Goal: Information Seeking & Learning: Learn about a topic

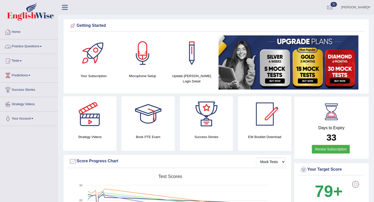
click at [43, 45] on link "Practice Questions" at bounding box center [29, 45] width 58 height 13
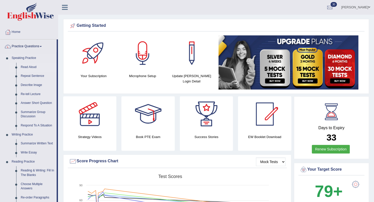
click at [31, 67] on link "Read Aloud" at bounding box center [37, 67] width 38 height 9
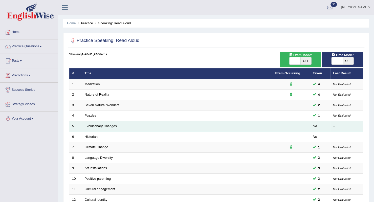
click at [120, 125] on td "Evolutionary Changes" at bounding box center [177, 126] width 190 height 11
click at [105, 125] on link "Evolutionary Changes" at bounding box center [101, 126] width 32 height 4
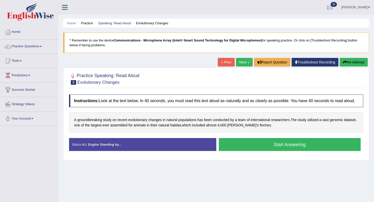
click at [225, 144] on button "Start Answering" at bounding box center [290, 144] width 142 height 13
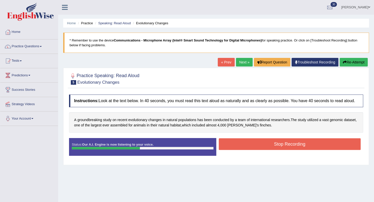
click at [225, 144] on button "Stop Recording" at bounding box center [290, 144] width 142 height 12
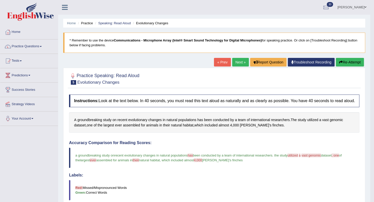
click at [240, 63] on link "Next »" at bounding box center [240, 62] width 17 height 9
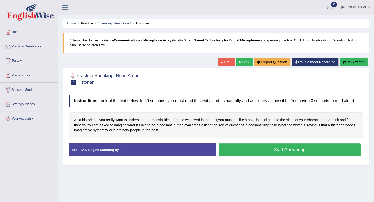
click at [256, 118] on span "novelist" at bounding box center [254, 119] width 12 height 5
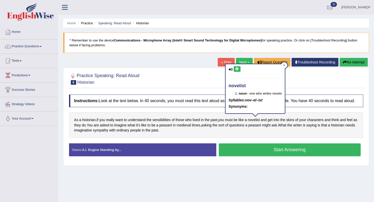
click at [238, 68] on icon at bounding box center [237, 69] width 4 height 3
click at [248, 193] on div "Home Practice Speaking: Read Aloud Historian * Remember to use the device Commu…" at bounding box center [216, 126] width 316 height 253
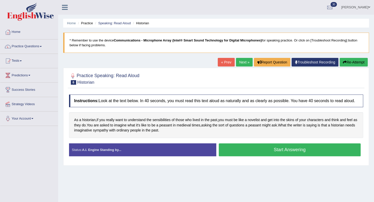
click at [251, 150] on button "Start Answering" at bounding box center [290, 150] width 142 height 13
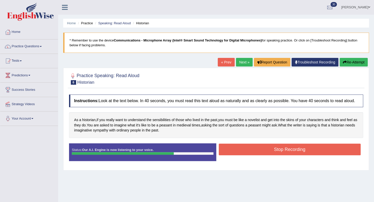
click at [251, 150] on button "Stop Recording" at bounding box center [290, 150] width 142 height 12
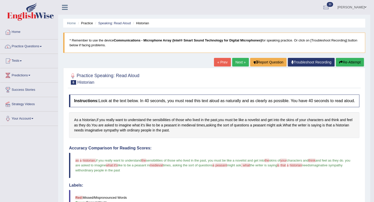
click at [237, 62] on link "Next »" at bounding box center [240, 62] width 17 height 9
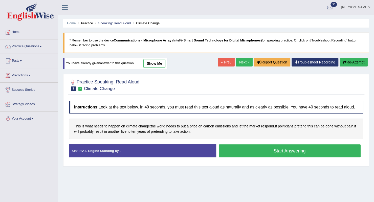
click at [233, 149] on button "Start Answering" at bounding box center [290, 151] width 142 height 13
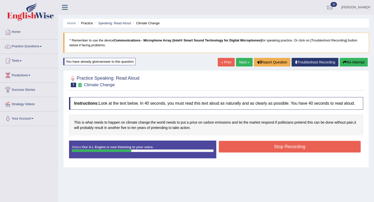
click at [233, 149] on button "Stop Recording" at bounding box center [290, 147] width 142 height 12
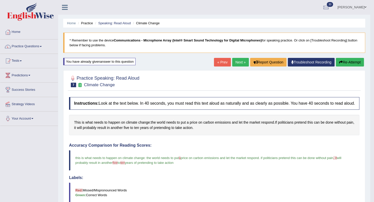
drag, startPoint x: 233, startPoint y: 149, endPoint x: 235, endPoint y: 62, distance: 86.8
click at [235, 62] on div "Home Practice Speaking: Read Aloud Climate Change * Remember to use the device …" at bounding box center [214, 163] width 312 height 326
click at [235, 62] on link "Next »" at bounding box center [240, 62] width 17 height 9
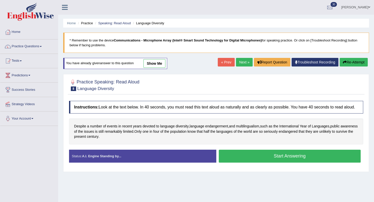
click at [232, 158] on button "Start Answering" at bounding box center [290, 156] width 142 height 13
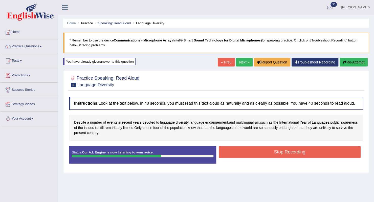
click at [236, 150] on button "Stop Recording" at bounding box center [290, 152] width 142 height 12
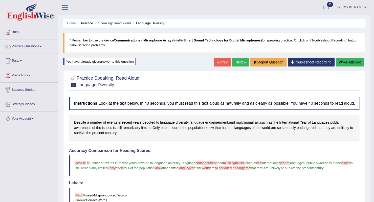
click at [240, 60] on link "Next »" at bounding box center [240, 62] width 17 height 9
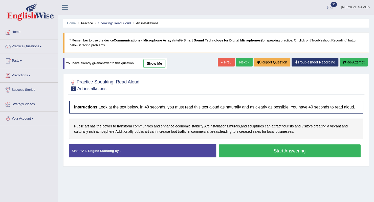
click at [229, 153] on button "Start Answering" at bounding box center [290, 151] width 142 height 13
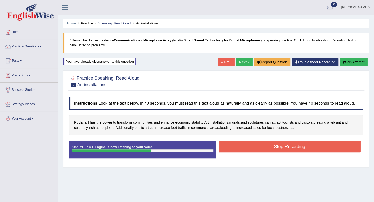
click at [230, 149] on button "Stop Recording" at bounding box center [290, 147] width 142 height 12
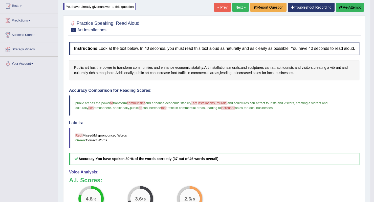
scroll to position [10, 0]
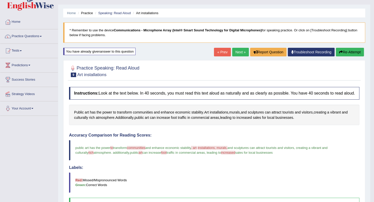
click at [242, 54] on link "Next »" at bounding box center [240, 52] width 17 height 9
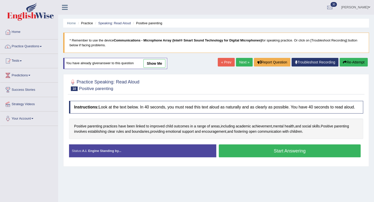
click at [237, 153] on button "Start Answering" at bounding box center [290, 151] width 142 height 13
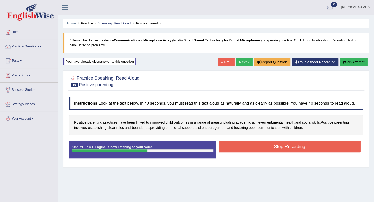
click at [261, 146] on button "Stop Recording" at bounding box center [290, 147] width 142 height 12
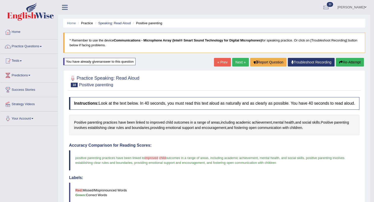
click at [341, 61] on icon "button" at bounding box center [341, 62] width 4 height 4
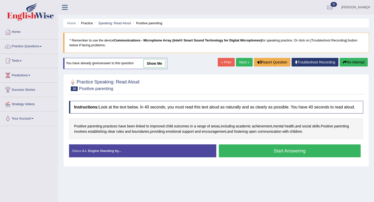
click at [249, 152] on button "Start Answering" at bounding box center [290, 151] width 142 height 13
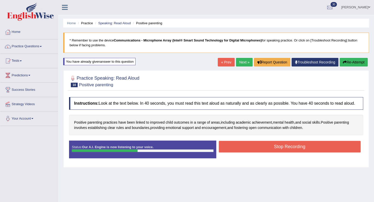
click at [249, 152] on button "Stop Recording" at bounding box center [290, 147] width 142 height 12
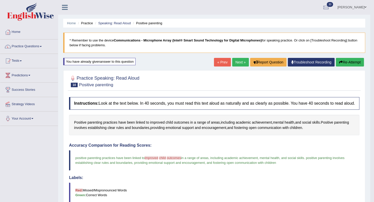
click at [238, 59] on link "Next »" at bounding box center [240, 62] width 17 height 9
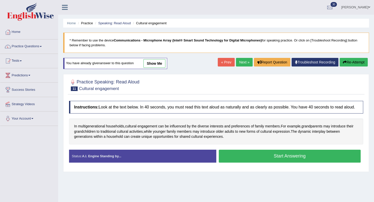
click at [230, 157] on button "Start Answering" at bounding box center [290, 156] width 142 height 13
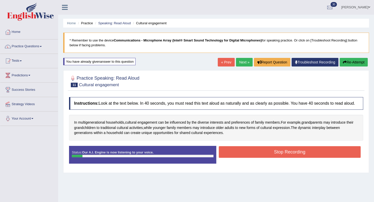
click at [346, 62] on button "Re-Attempt" at bounding box center [354, 62] width 28 height 9
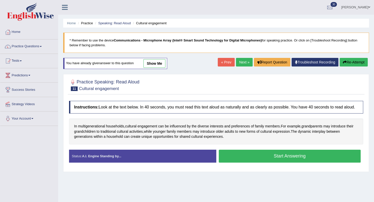
click at [255, 154] on button "Start Answering" at bounding box center [290, 156] width 142 height 13
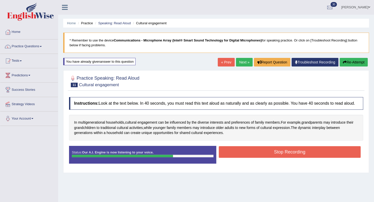
click at [255, 154] on button "Stop Recording" at bounding box center [290, 152] width 142 height 12
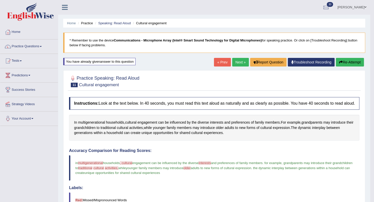
click at [234, 62] on link "Next »" at bounding box center [240, 62] width 17 height 9
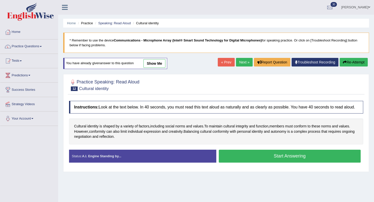
click at [230, 158] on button "Start Answering" at bounding box center [290, 156] width 142 height 13
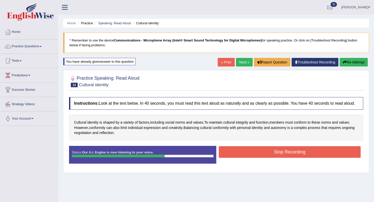
click at [237, 151] on button "Stop Recording" at bounding box center [290, 152] width 142 height 12
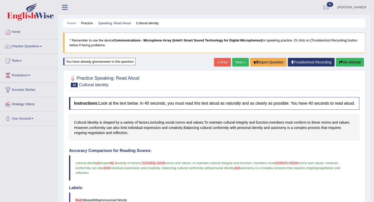
click at [240, 62] on link "Next »" at bounding box center [240, 62] width 17 height 9
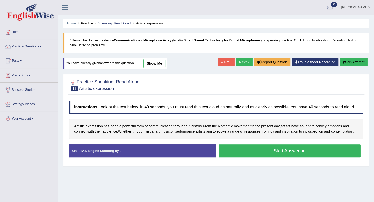
click at [247, 153] on button "Start Answering" at bounding box center [290, 151] width 142 height 13
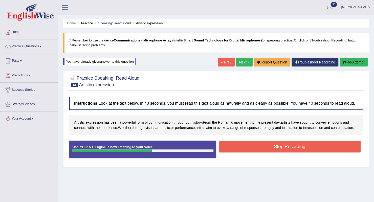
click at [321, 154] on div "Stop Recording" at bounding box center [289, 147] width 147 height 13
click at [318, 152] on button "Stop Recording" at bounding box center [290, 147] width 142 height 12
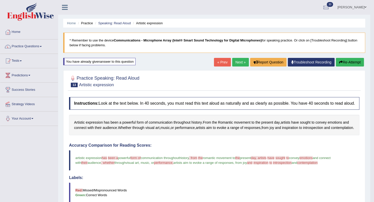
click at [238, 62] on link "Next »" at bounding box center [240, 62] width 17 height 9
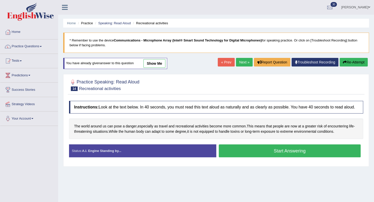
click at [266, 151] on button "Start Answering" at bounding box center [290, 151] width 142 height 13
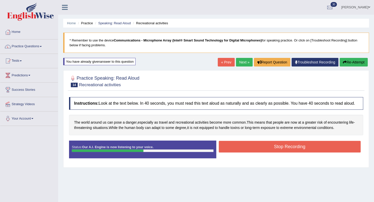
click at [274, 151] on button "Stop Recording" at bounding box center [290, 147] width 142 height 12
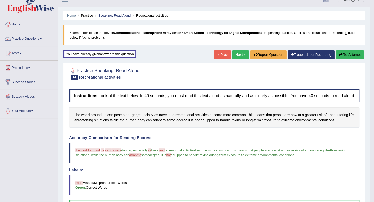
scroll to position [8, 0]
click at [239, 54] on link "Next »" at bounding box center [240, 54] width 17 height 9
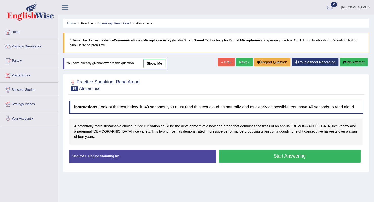
click at [264, 154] on button "Start Answering" at bounding box center [290, 156] width 142 height 13
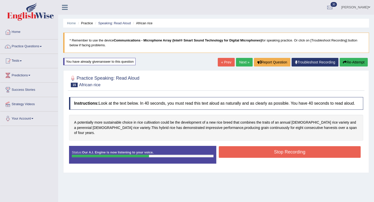
click at [304, 146] on button "Stop Recording" at bounding box center [290, 152] width 142 height 12
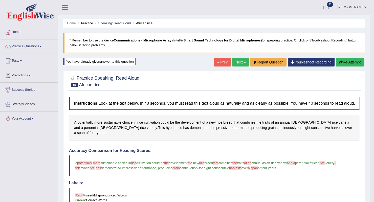
click at [240, 59] on link "Next »" at bounding box center [240, 62] width 17 height 9
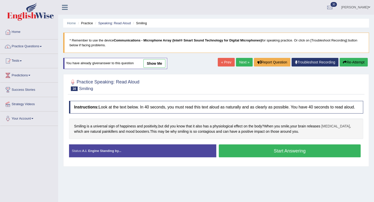
click at [334, 124] on span "endorphins" at bounding box center [335, 126] width 29 height 5
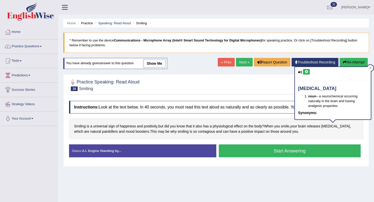
click at [305, 72] on icon at bounding box center [307, 71] width 4 height 3
click at [307, 71] on icon at bounding box center [307, 71] width 4 height 3
click at [248, 151] on button "Start Answering" at bounding box center [290, 151] width 142 height 13
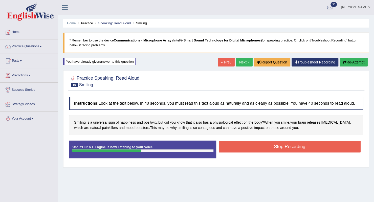
click at [235, 147] on button "Stop Recording" at bounding box center [290, 147] width 142 height 12
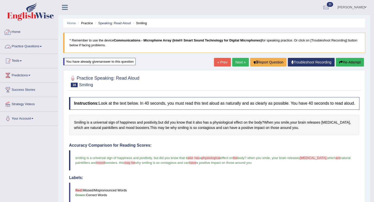
click at [17, 33] on link "Home" at bounding box center [29, 31] width 58 height 13
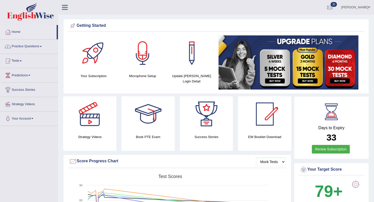
click at [42, 47] on span at bounding box center [41, 46] width 2 height 1
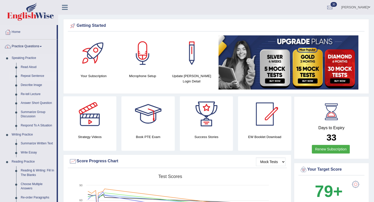
click at [30, 73] on link "Repeat Sentence" at bounding box center [37, 76] width 38 height 9
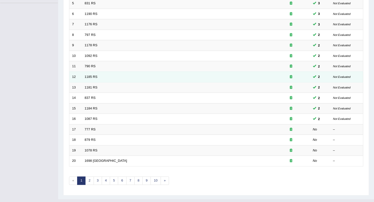
scroll to position [130, 0]
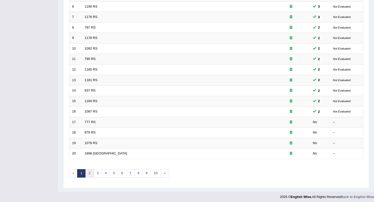
click at [87, 172] on link "2" at bounding box center [89, 173] width 8 height 8
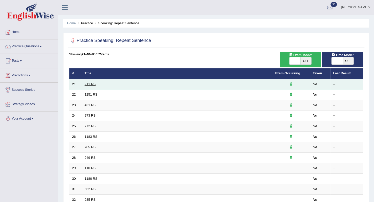
click at [86, 85] on link "911 RS" at bounding box center [90, 84] width 11 height 4
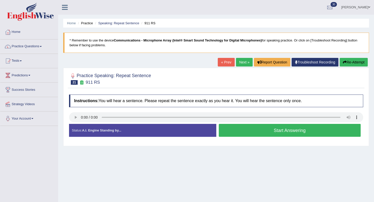
click at [18, 33] on link "Home" at bounding box center [29, 31] width 58 height 13
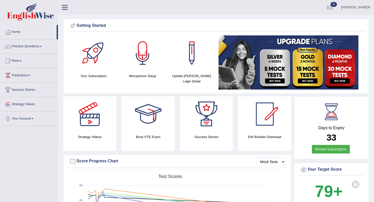
click at [42, 47] on link "Practice Questions" at bounding box center [29, 45] width 58 height 13
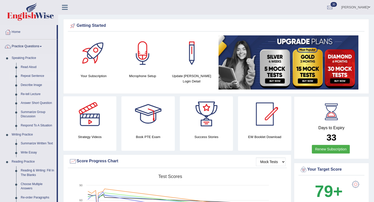
click at [38, 76] on link "Repeat Sentence" at bounding box center [37, 76] width 38 height 9
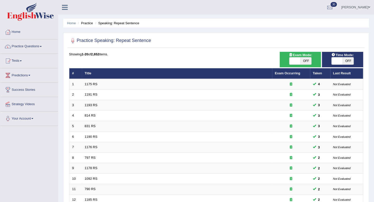
click at [309, 63] on span "OFF" at bounding box center [306, 60] width 11 height 7
checkbox input "true"
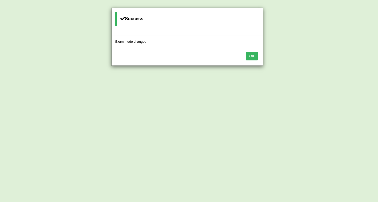
click at [251, 58] on button "OK" at bounding box center [252, 56] width 12 height 9
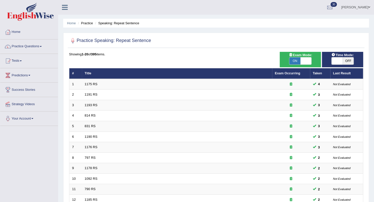
click at [345, 63] on span "OFF" at bounding box center [348, 60] width 11 height 7
checkbox input "true"
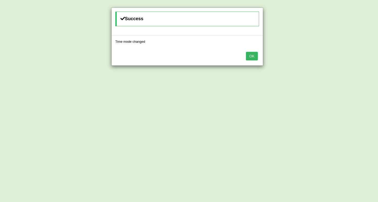
click at [252, 55] on button "OK" at bounding box center [252, 56] width 12 height 9
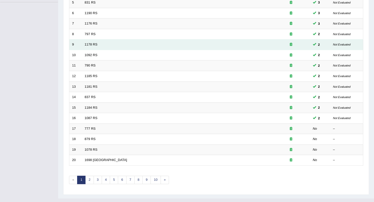
scroll to position [130, 0]
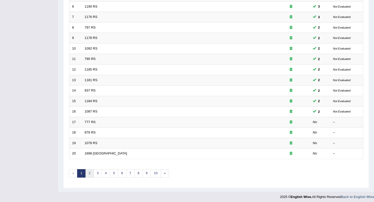
click at [87, 169] on link "2" at bounding box center [89, 173] width 8 height 8
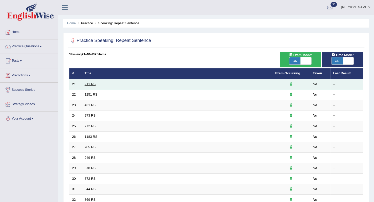
click at [92, 83] on link "911 RS" at bounding box center [90, 84] width 11 height 4
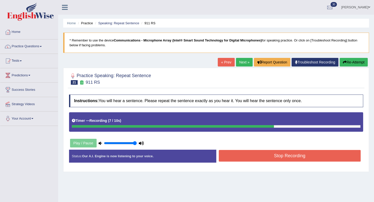
click at [256, 155] on button "Stop Recording" at bounding box center [290, 156] width 142 height 12
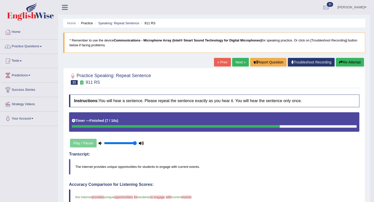
click at [236, 63] on link "Next »" at bounding box center [240, 62] width 17 height 9
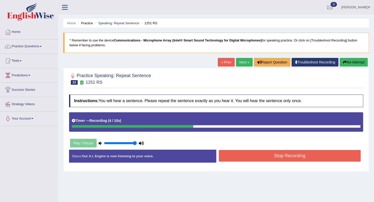
click at [281, 155] on button "Stop Recording" at bounding box center [290, 156] width 142 height 12
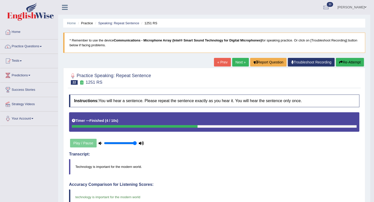
click at [236, 60] on link "Next »" at bounding box center [240, 62] width 17 height 9
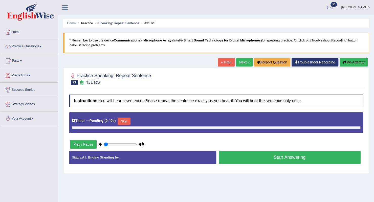
type input "1"
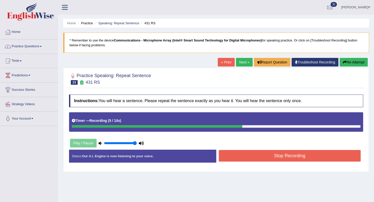
click at [308, 154] on button "Stop Recording" at bounding box center [290, 156] width 142 height 12
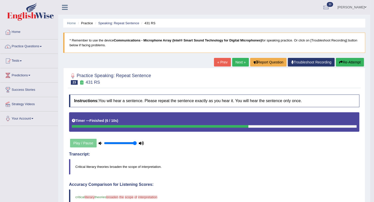
click at [234, 62] on link "Next »" at bounding box center [240, 62] width 17 height 9
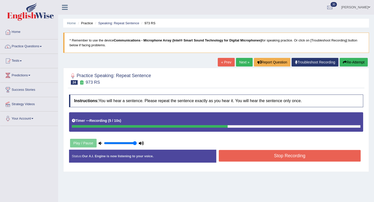
click at [236, 153] on button "Stop Recording" at bounding box center [290, 156] width 142 height 12
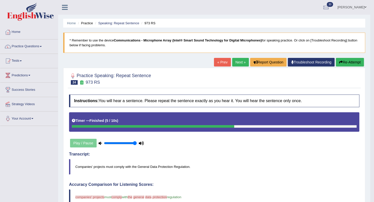
click at [239, 60] on link "Next »" at bounding box center [240, 62] width 17 height 9
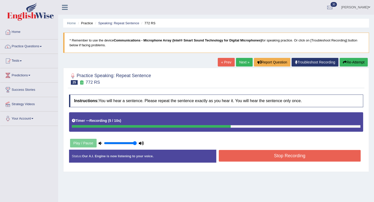
click at [263, 158] on button "Stop Recording" at bounding box center [290, 156] width 142 height 12
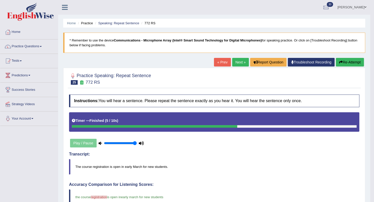
click at [243, 64] on link "Next »" at bounding box center [240, 62] width 17 height 9
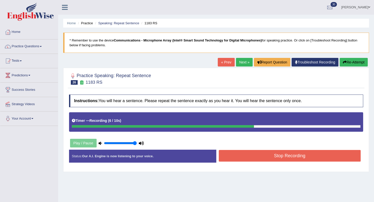
click at [251, 155] on button "Stop Recording" at bounding box center [290, 156] width 142 height 12
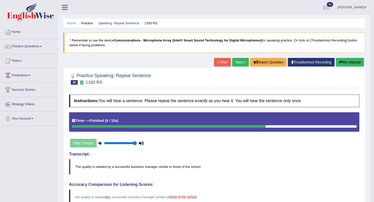
click at [233, 64] on link "Next »" at bounding box center [240, 62] width 17 height 9
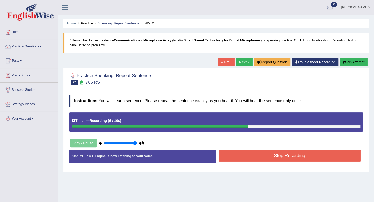
click at [298, 157] on button "Stop Recording" at bounding box center [290, 156] width 142 height 12
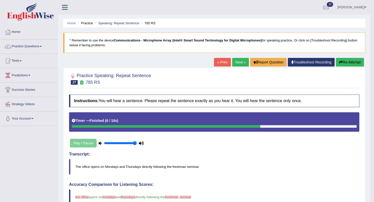
click at [235, 66] on link "Next »" at bounding box center [240, 62] width 17 height 9
click at [234, 64] on link "Next »" at bounding box center [240, 62] width 17 height 9
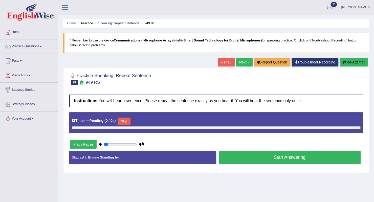
type input "1"
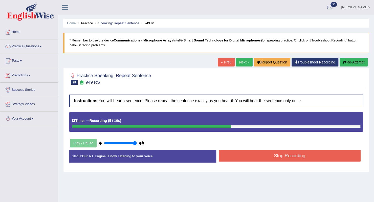
click at [347, 62] on button "Re-Attempt" at bounding box center [354, 62] width 28 height 9
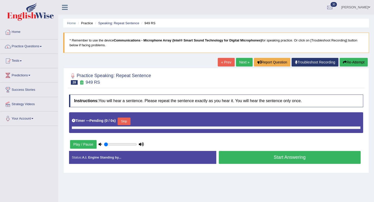
type input "1"
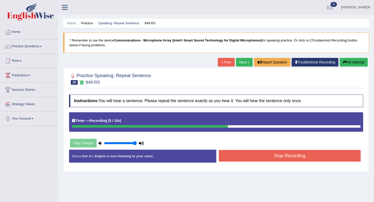
click at [241, 152] on button "Stop Recording" at bounding box center [290, 156] width 142 height 12
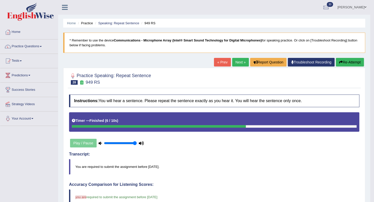
click at [235, 64] on link "Next »" at bounding box center [240, 62] width 17 height 9
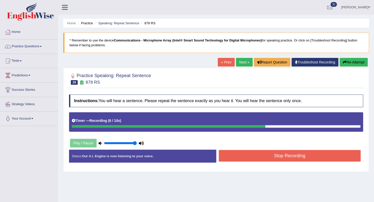
click at [253, 165] on div "Status: Our A.I. Engine is now listening to your voice. Start Answering Stop Re…" at bounding box center [216, 159] width 294 height 18
click at [252, 152] on button "Stop Recording" at bounding box center [290, 156] width 142 height 12
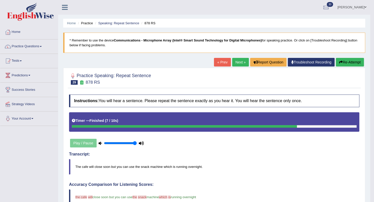
click at [236, 63] on link "Next »" at bounding box center [240, 62] width 17 height 9
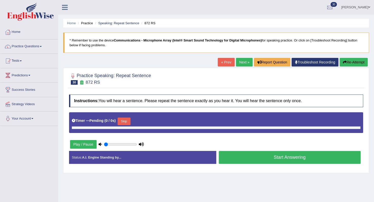
type input "1"
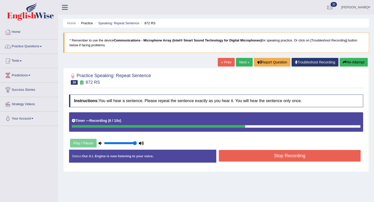
click at [283, 155] on button "Stop Recording" at bounding box center [290, 156] width 142 height 12
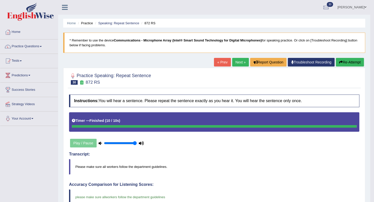
click at [240, 61] on link "Next »" at bounding box center [240, 62] width 17 height 9
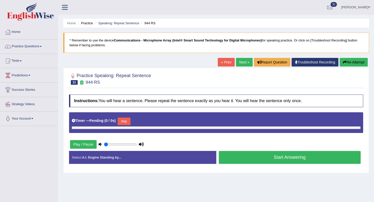
type input "1"
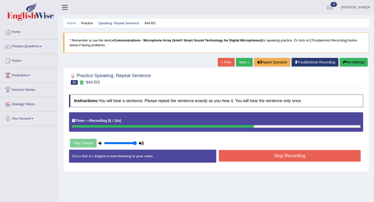
click at [249, 156] on button "Stop Recording" at bounding box center [290, 156] width 142 height 12
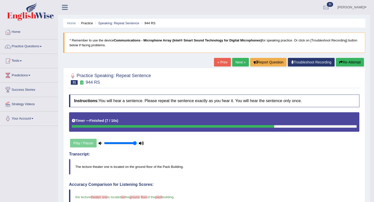
click at [234, 59] on link "Next »" at bounding box center [240, 62] width 17 height 9
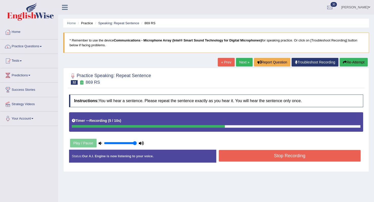
click at [235, 159] on button "Stop Recording" at bounding box center [290, 156] width 142 height 12
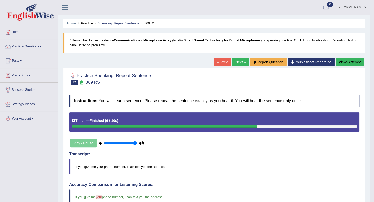
click at [233, 63] on link "Next »" at bounding box center [240, 62] width 17 height 9
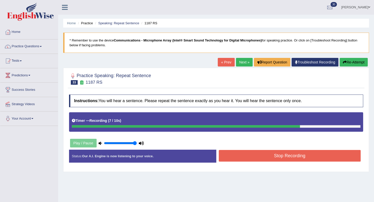
click at [262, 160] on button "Stop Recording" at bounding box center [290, 156] width 142 height 12
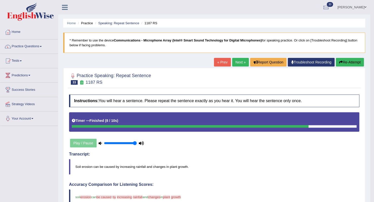
click at [234, 61] on link "Next »" at bounding box center [240, 62] width 17 height 9
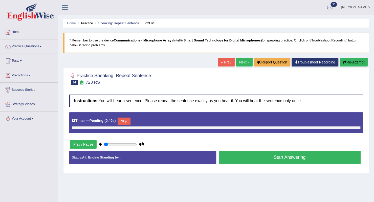
type input "1"
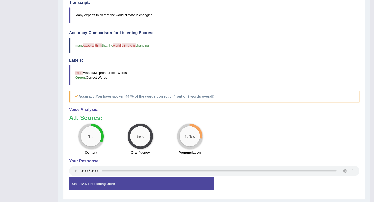
click at [244, 157] on div "Voice Analysis: A.I. Scores: 1 / 3 Content 5 / 5 Oral fluency 1.4 / 5 Pronuncia…" at bounding box center [214, 143] width 291 height 70
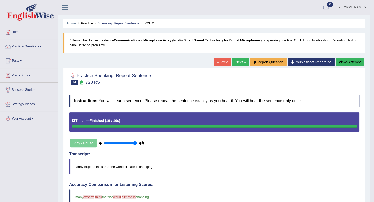
click at [240, 63] on link "Next »" at bounding box center [240, 62] width 17 height 9
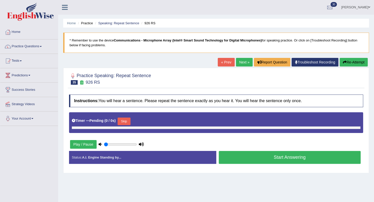
type input "1"
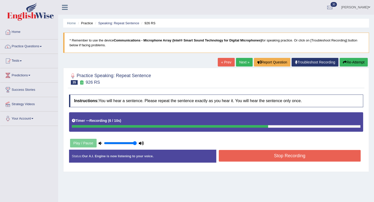
click at [250, 161] on button "Stop Recording" at bounding box center [290, 156] width 142 height 12
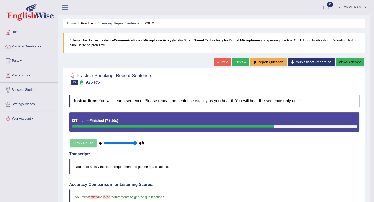
click at [235, 58] on link "Next »" at bounding box center [240, 62] width 17 height 9
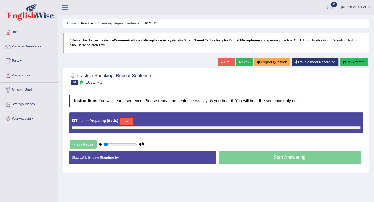
type input "1"
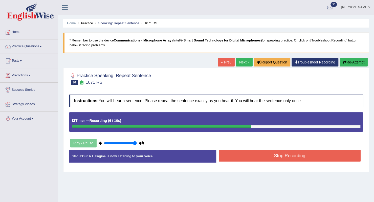
click at [257, 158] on button "Stop Recording" at bounding box center [290, 156] width 142 height 12
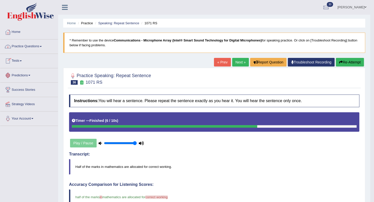
click at [44, 47] on link "Practice Questions" at bounding box center [29, 45] width 58 height 13
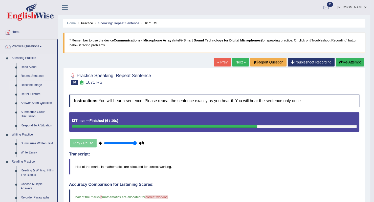
click at [30, 85] on link "Describe Image" at bounding box center [37, 85] width 38 height 9
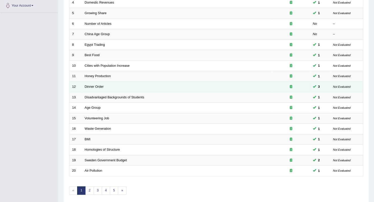
scroll to position [130, 0]
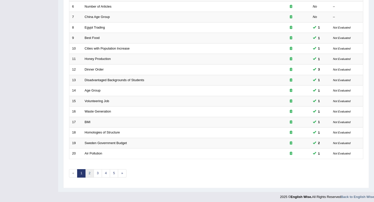
click at [92, 172] on link "2" at bounding box center [89, 173] width 8 height 8
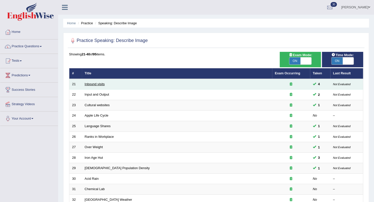
click at [88, 85] on link "Inbound visits" at bounding box center [95, 84] width 20 height 4
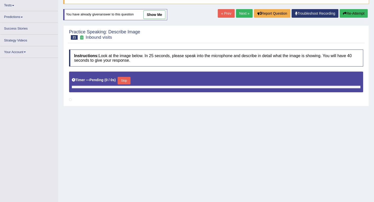
scroll to position [61, 0]
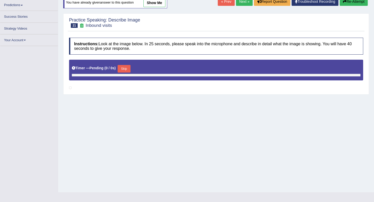
click at [118, 66] on div "Timer — Pending ( 0 / 0s ) Skip" at bounding box center [216, 69] width 289 height 10
click at [123, 68] on button "Skip" at bounding box center [124, 69] width 13 height 8
click at [129, 69] on button "Skip" at bounding box center [124, 69] width 13 height 8
click at [240, 2] on link "Next »" at bounding box center [244, 1] width 17 height 9
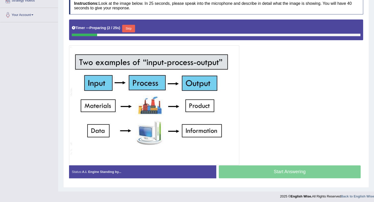
scroll to position [104, 0]
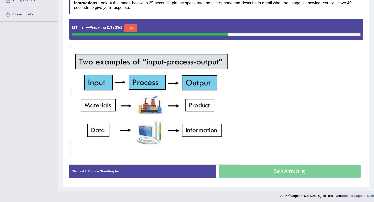
click at [130, 29] on button "Skip" at bounding box center [130, 28] width 13 height 8
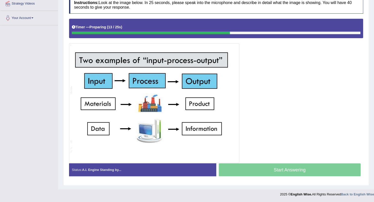
scroll to position [99, 0]
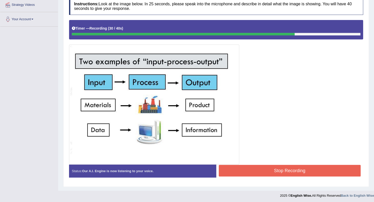
click at [260, 169] on button "Stop Recording" at bounding box center [290, 171] width 142 height 12
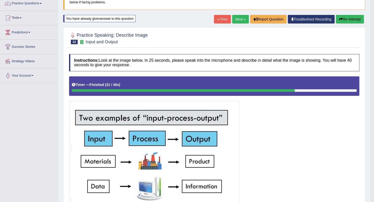
scroll to position [40, 0]
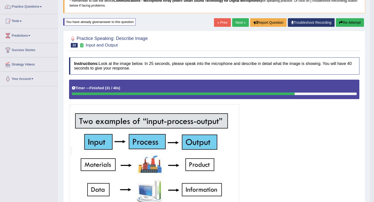
click at [351, 22] on button "Re-Attempt" at bounding box center [350, 22] width 28 height 9
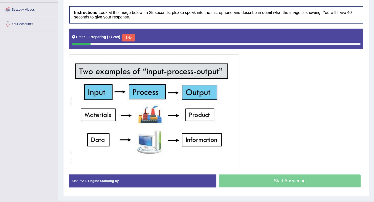
scroll to position [104, 0]
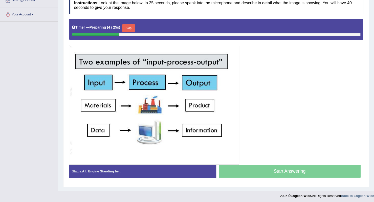
click at [131, 28] on button "Skip" at bounding box center [128, 28] width 13 height 8
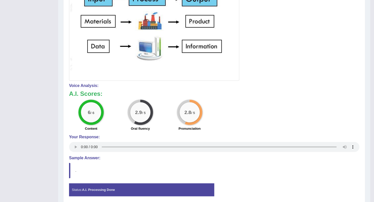
scroll to position [202, 0]
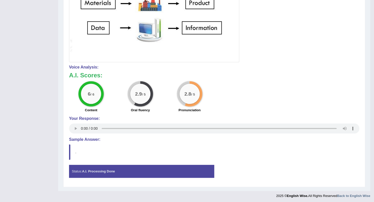
click at [172, 180] on div "Status: A.I. Processing Done Start Answering Stop Recording" at bounding box center [214, 174] width 291 height 18
drag, startPoint x: 87, startPoint y: 141, endPoint x: 210, endPoint y: 129, distance: 123.2
click at [168, 141] on div "Instructions: Look at the image below. In 25 seconds, please speak into the mic…" at bounding box center [214, 38] width 293 height 291
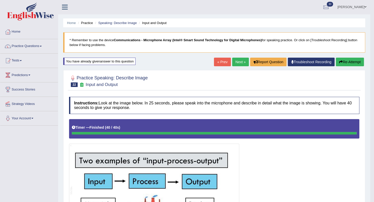
scroll to position [0, 0]
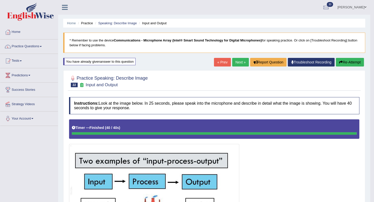
click at [236, 63] on link "Next »" at bounding box center [240, 62] width 17 height 9
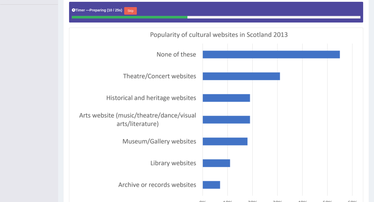
scroll to position [101, 0]
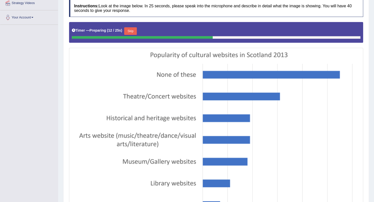
click at [131, 30] on button "Skip" at bounding box center [130, 31] width 13 height 8
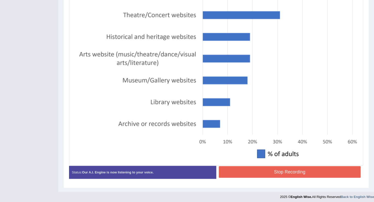
scroll to position [179, 0]
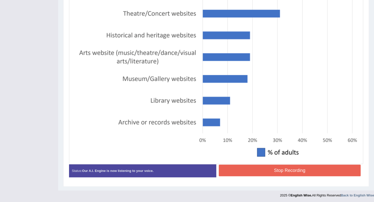
click at [301, 166] on button "Stop Recording" at bounding box center [290, 171] width 142 height 12
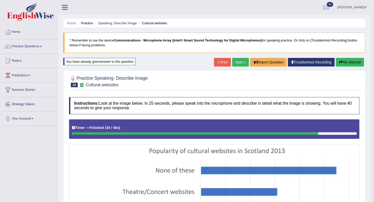
scroll to position [0, 0]
click at [238, 63] on link "Next »" at bounding box center [240, 62] width 17 height 9
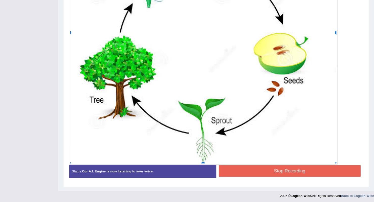
scroll to position [240, 0]
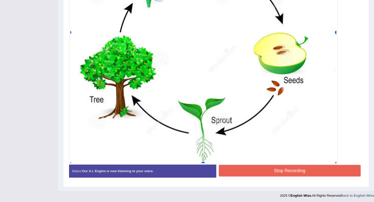
click at [278, 171] on button "Stop Recording" at bounding box center [290, 171] width 142 height 12
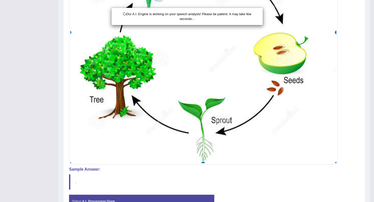
click at [277, 170] on div "Our A.I. Engine is working on your speech analysis! Please be patient. It may t…" at bounding box center [187, 101] width 374 height 202
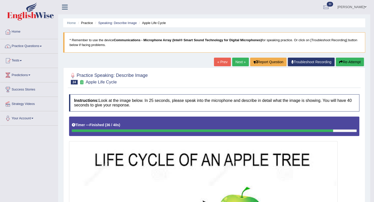
scroll to position [0, 0]
click at [242, 60] on link "Next »" at bounding box center [240, 62] width 17 height 9
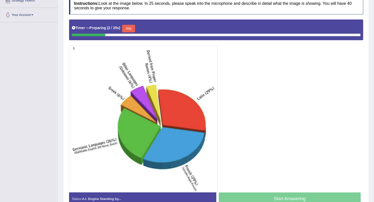
scroll to position [111, 0]
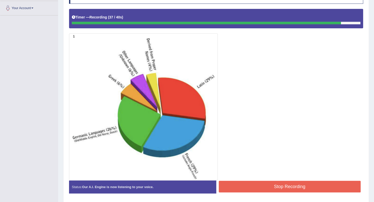
click at [254, 185] on button "Stop Recording" at bounding box center [290, 187] width 142 height 12
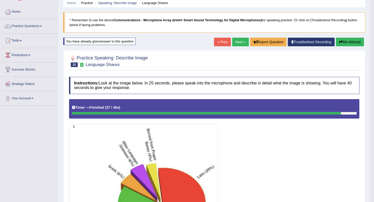
scroll to position [19, 0]
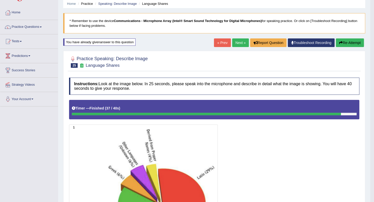
click at [243, 39] on link "Next »" at bounding box center [240, 42] width 17 height 9
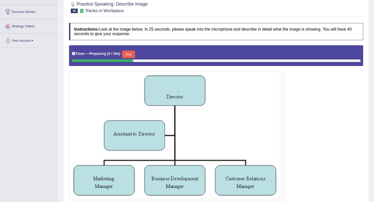
scroll to position [64, 0]
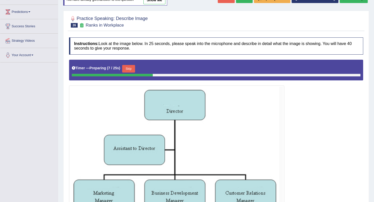
click at [129, 67] on button "Skip" at bounding box center [128, 69] width 13 height 8
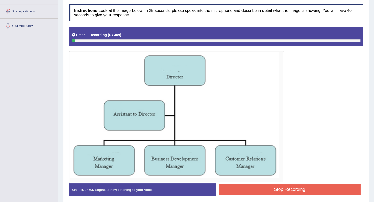
scroll to position [104, 0]
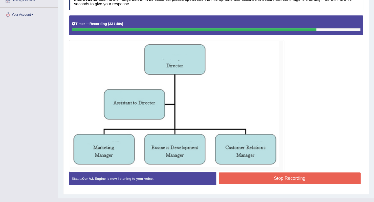
click at [229, 180] on button "Stop Recording" at bounding box center [290, 179] width 142 height 12
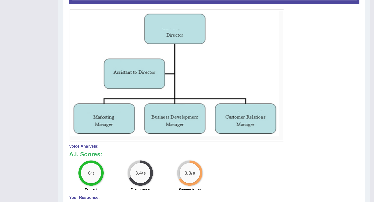
click at [229, 180] on div "6 / 6 Content 3.4 / 5 Oral fluency 3.3 / 5 Pronunciation" at bounding box center [215, 176] width 296 height 33
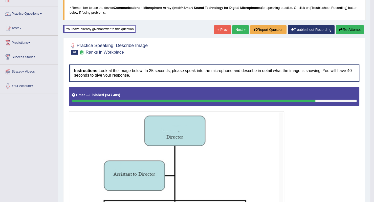
scroll to position [0, 0]
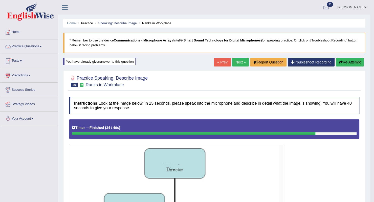
click at [43, 47] on link "Practice Questions" at bounding box center [29, 45] width 58 height 13
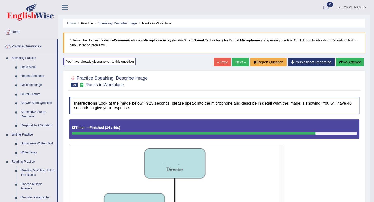
click at [27, 94] on link "Re-tell Lecture" at bounding box center [37, 94] width 38 height 9
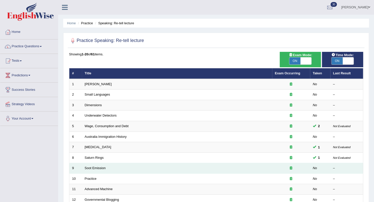
click at [110, 169] on td "Soot Emission" at bounding box center [177, 168] width 190 height 11
click at [80, 166] on td "9" at bounding box center [75, 168] width 13 height 11
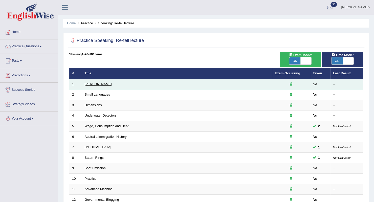
click at [98, 82] on link "[PERSON_NAME]" at bounding box center [98, 84] width 27 height 4
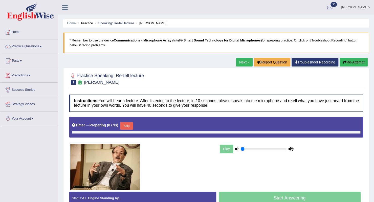
type input "1"
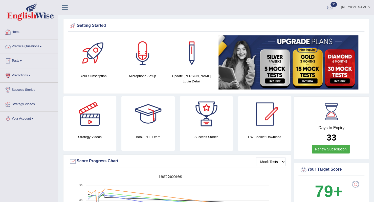
click at [42, 47] on span at bounding box center [41, 46] width 2 height 1
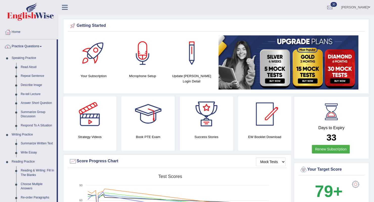
click at [33, 95] on link "Re-tell Lecture" at bounding box center [37, 94] width 38 height 9
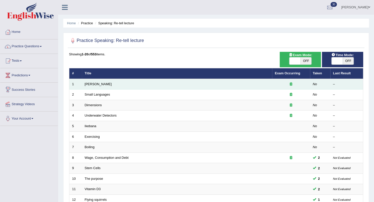
click at [80, 84] on td "1" at bounding box center [75, 84] width 13 height 11
click at [88, 83] on link "[PERSON_NAME]" at bounding box center [98, 84] width 27 height 4
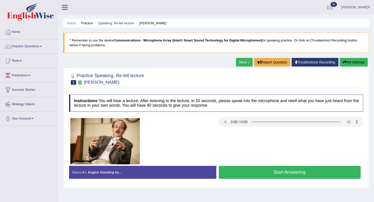
click at [233, 172] on button "Start Answering" at bounding box center [290, 172] width 142 height 13
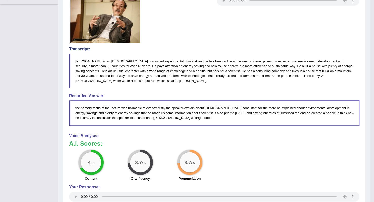
click at [279, 59] on blockquote "Amory Lovins is an American consultant experimental physicist and he has been a…" at bounding box center [214, 71] width 291 height 35
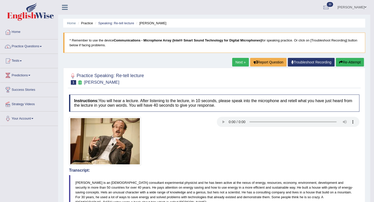
click at [242, 62] on link "Next »" at bounding box center [240, 62] width 17 height 9
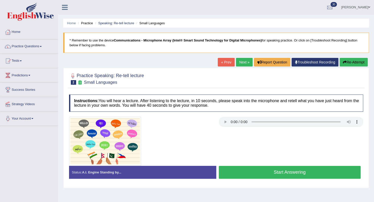
click at [241, 174] on button "Start Answering" at bounding box center [290, 172] width 142 height 13
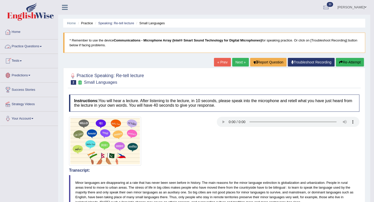
click at [42, 45] on link "Practice Questions" at bounding box center [29, 45] width 58 height 13
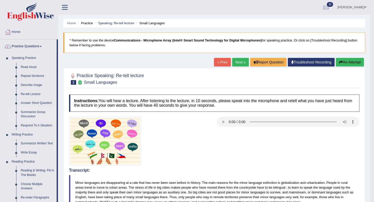
click at [34, 112] on link "Summarize Group Discussion" at bounding box center [37, 114] width 38 height 13
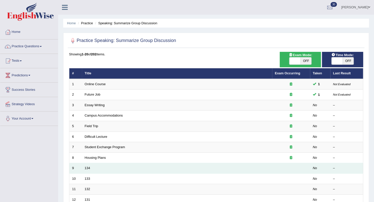
click at [102, 172] on td "134" at bounding box center [177, 168] width 190 height 11
